Goal: Transaction & Acquisition: Purchase product/service

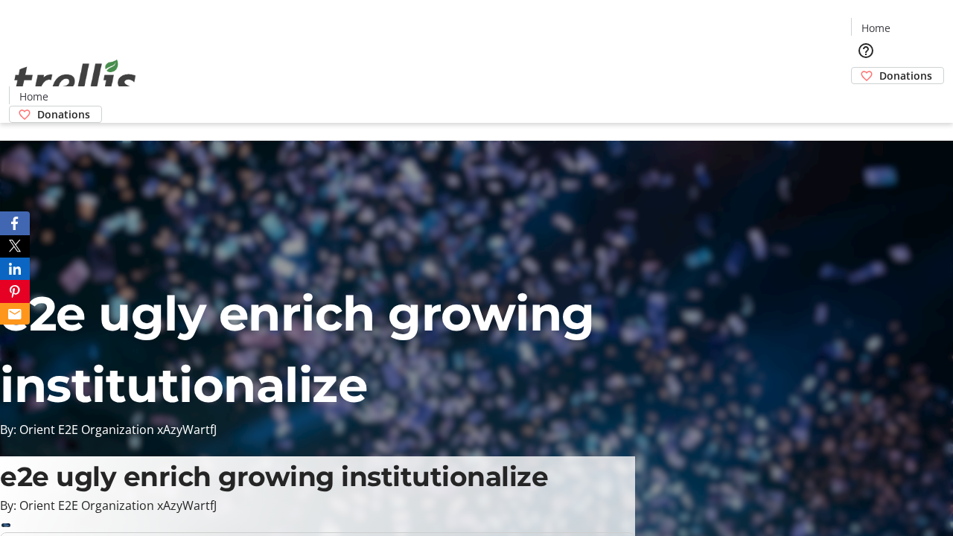
click at [879, 68] on span "Donations" at bounding box center [905, 76] width 53 height 16
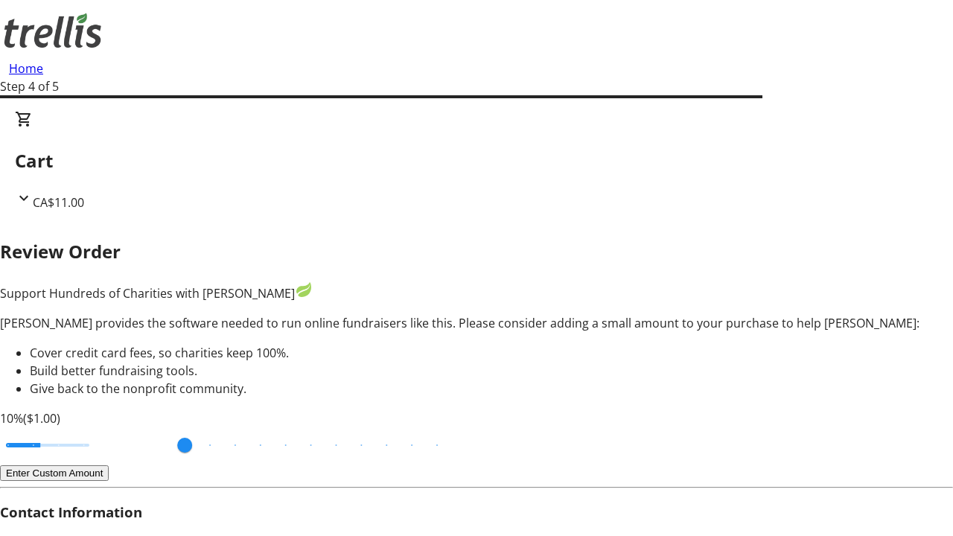
type input "3"
click at [101, 429] on input "Cover fees percentage" at bounding box center [47, 445] width 115 height 33
